Goal: Task Accomplishment & Management: Manage account settings

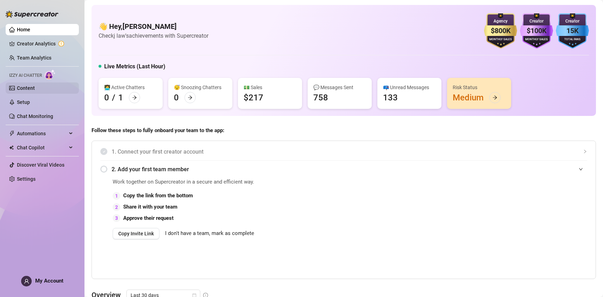
click at [23, 88] on link "Content" at bounding box center [26, 88] width 18 height 6
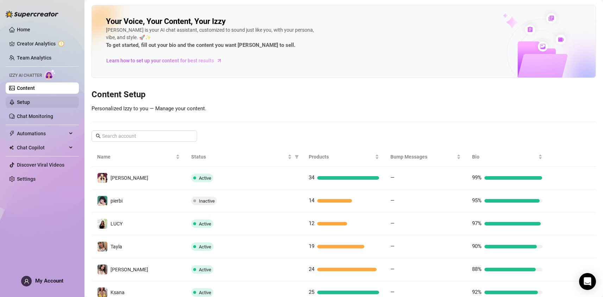
click at [23, 99] on link "Setup" at bounding box center [23, 102] width 13 height 6
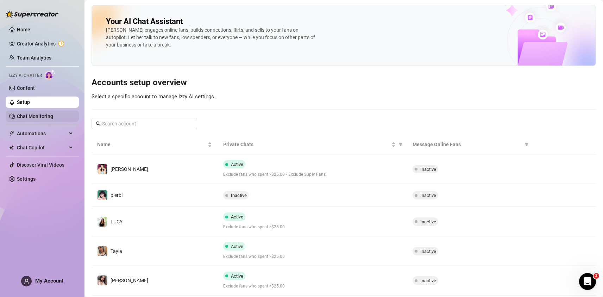
click at [31, 113] on link "Chat Monitoring" at bounding box center [35, 116] width 36 height 6
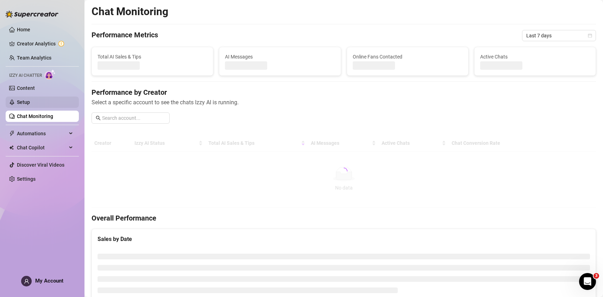
click at [30, 99] on link "Setup" at bounding box center [23, 102] width 13 height 6
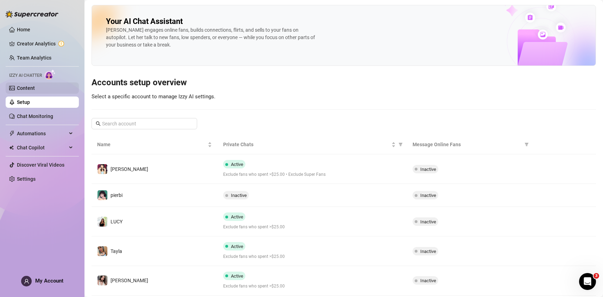
click at [35, 85] on link "Content" at bounding box center [26, 88] width 18 height 6
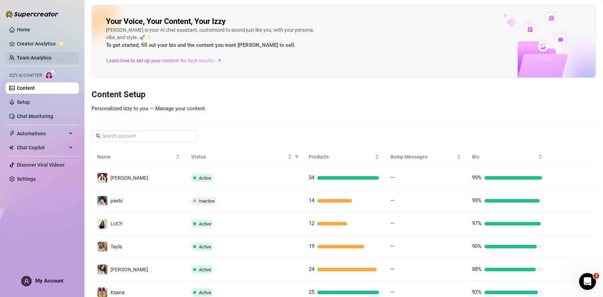
click at [44, 57] on link "Team Analytics" at bounding box center [34, 58] width 35 height 6
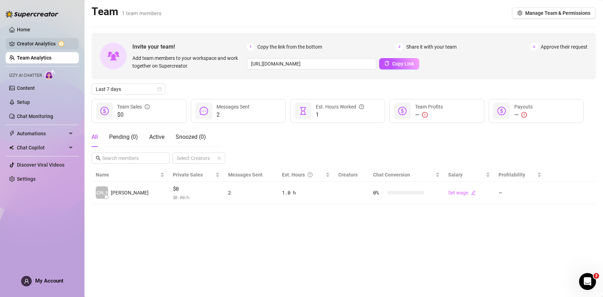
click at [46, 39] on link "Creator Analytics" at bounding box center [45, 43] width 56 height 11
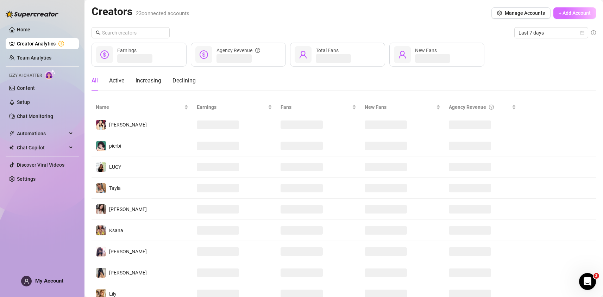
click at [559, 11] on span "+ Add Account" at bounding box center [575, 13] width 32 height 6
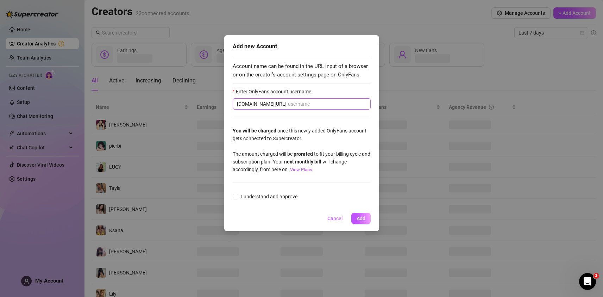
click at [288, 105] on input "Enter OnlyFans account username" at bounding box center [327, 104] width 79 height 8
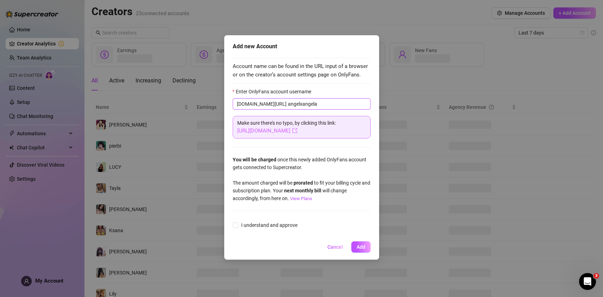
type input "angelxangela"
click at [297, 128] on icon "export" at bounding box center [294, 130] width 5 height 5
click at [237, 225] on input "I understand and approve" at bounding box center [235, 224] width 5 height 5
checkbox input "true"
click at [364, 248] on span "Add" at bounding box center [361, 247] width 9 height 6
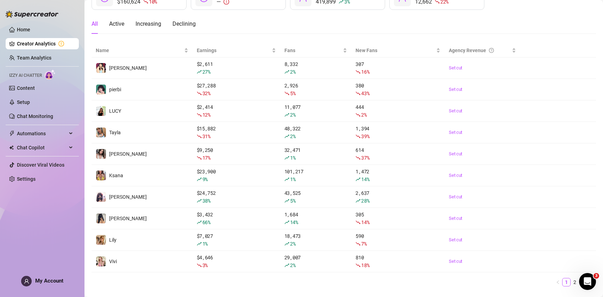
scroll to position [73, 0]
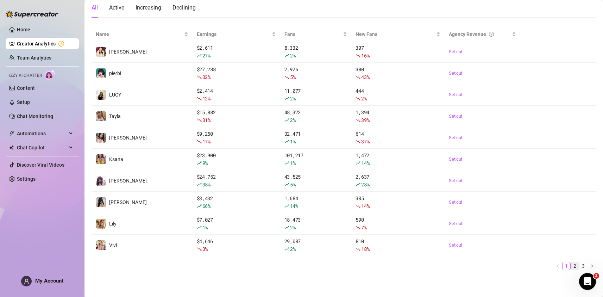
click at [572, 262] on link "2" at bounding box center [575, 266] width 8 height 8
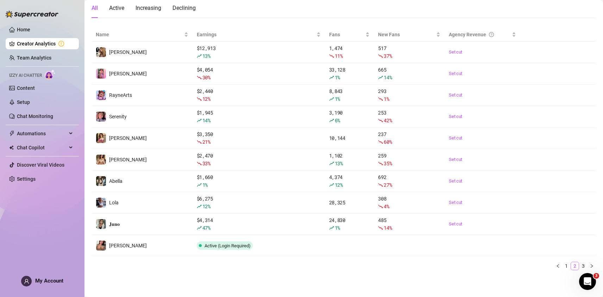
scroll to position [73, 0]
click at [580, 265] on link "3" at bounding box center [584, 266] width 8 height 8
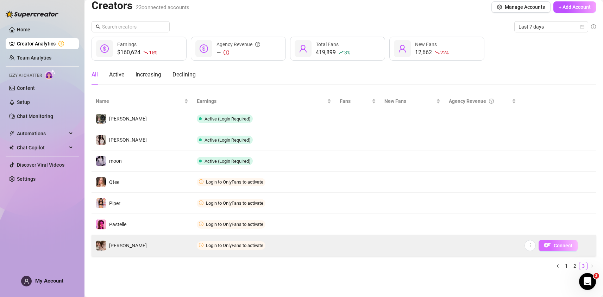
click at [549, 241] on button "Connect" at bounding box center [558, 245] width 39 height 11
click at [562, 244] on span "Connect" at bounding box center [563, 246] width 19 height 6
click at [525, 245] on button "button" at bounding box center [530, 245] width 11 height 11
click at [546, 245] on img "button" at bounding box center [547, 245] width 7 height 7
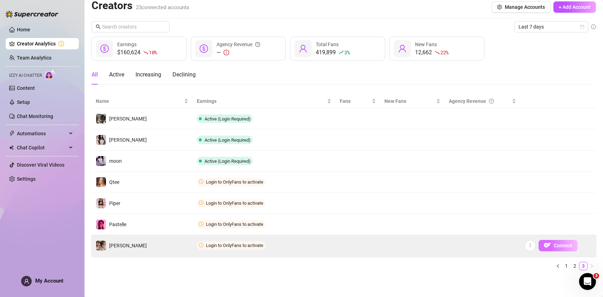
click at [554, 245] on span "Connect" at bounding box center [563, 246] width 19 height 6
